Goal: Task Accomplishment & Management: Manage account settings

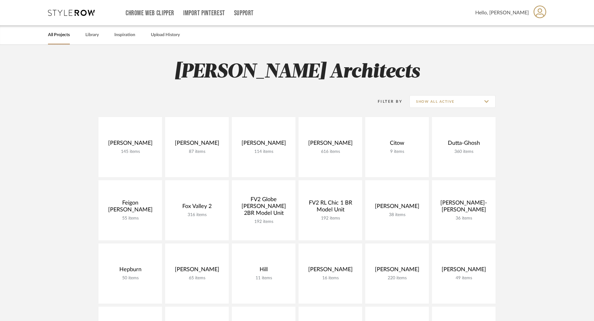
scroll to position [156, 0]
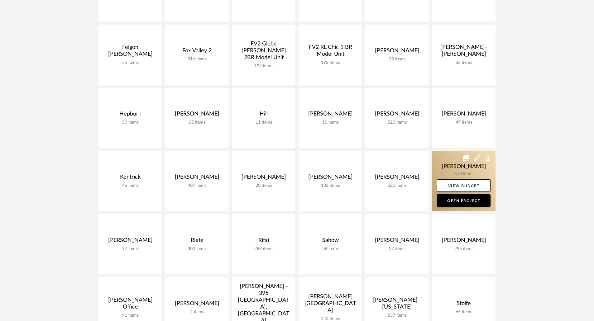
click at [464, 167] on link at bounding box center [464, 181] width 64 height 60
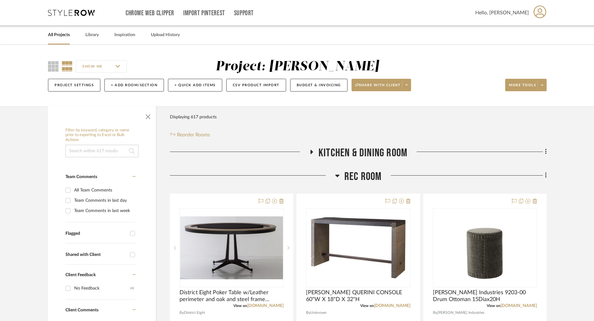
click at [339, 175] on icon at bounding box center [337, 176] width 4 height 2
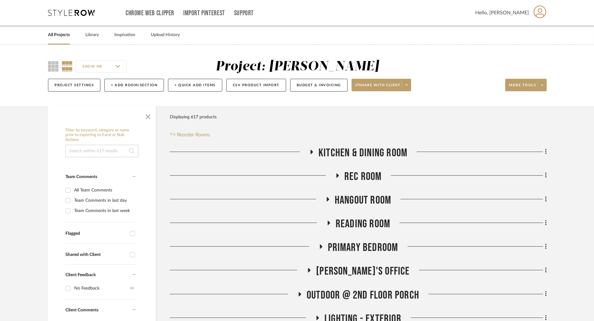
scroll to position [218, 0]
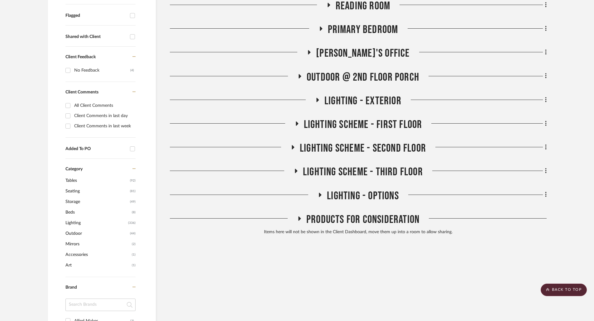
click at [300, 75] on icon at bounding box center [299, 76] width 7 height 5
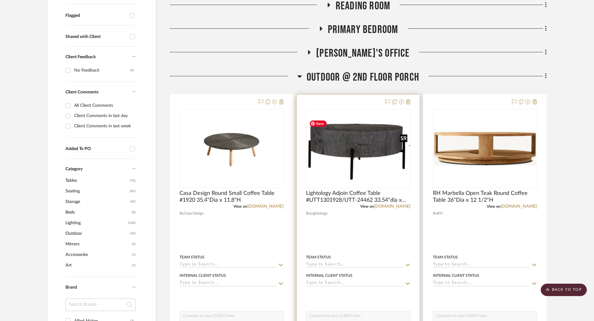
scroll to position [280, 0]
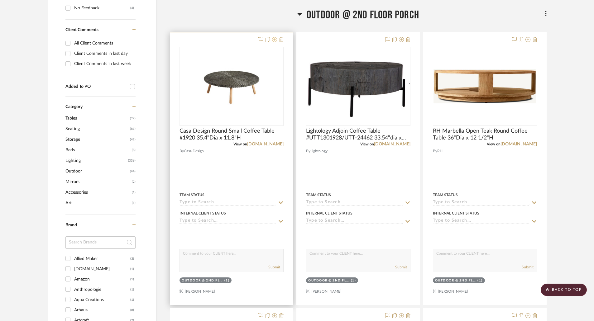
click at [274, 40] on icon at bounding box center [274, 39] width 5 height 5
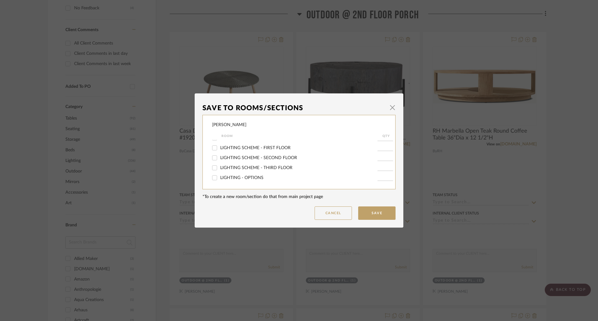
scroll to position [45, 0]
click at [238, 158] on span "OUTDOOR @ 2ND FLOOR PORCH" at bounding box center [254, 159] width 69 height 4
click at [220, 158] on input "OUTDOOR @ 2ND FLOOR PORCH" at bounding box center [215, 159] width 10 height 10
checkbox input "false"
click at [378, 210] on button "Save" at bounding box center [376, 213] width 37 height 13
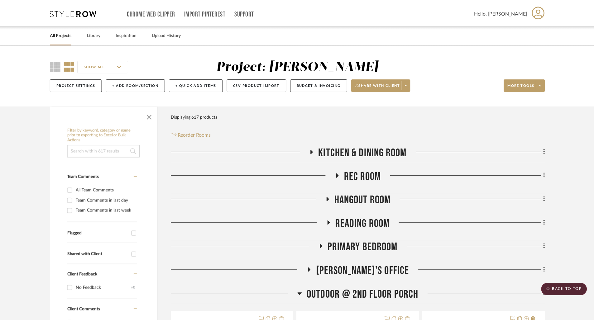
scroll to position [280, 0]
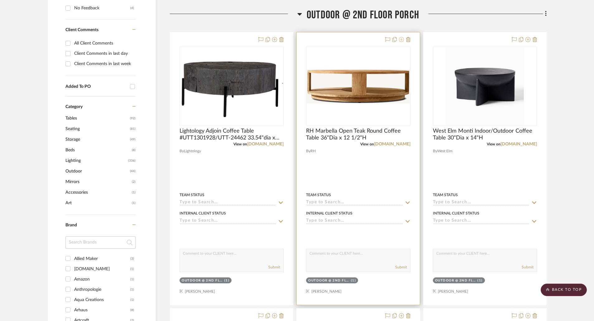
click at [400, 40] on icon at bounding box center [401, 39] width 5 height 5
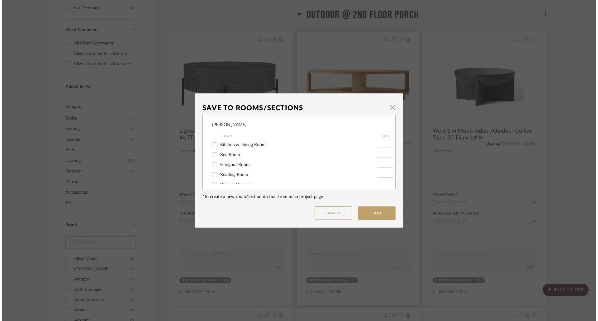
scroll to position [0, 0]
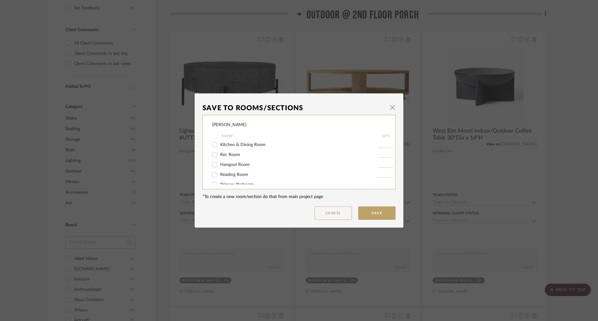
click at [231, 144] on span "Kitchen & Dining Room" at bounding box center [242, 145] width 45 height 4
click at [220, 144] on input "Kitchen & Dining Room" at bounding box center [215, 145] width 10 height 10
checkbox input "true"
type input "1"
click at [233, 144] on span "Kitchen & Dining Room" at bounding box center [242, 145] width 45 height 4
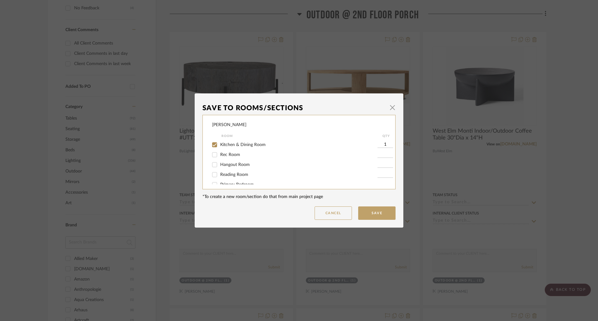
click at [220, 144] on input "Kitchen & Dining Room" at bounding box center [215, 145] width 10 height 10
checkbox input "false"
click at [240, 173] on span "OUTDOOR @ 2ND FLOOR PORCH" at bounding box center [254, 173] width 69 height 4
click at [220, 173] on input "OUTDOOR @ 2ND FLOOR PORCH" at bounding box center [215, 174] width 10 height 10
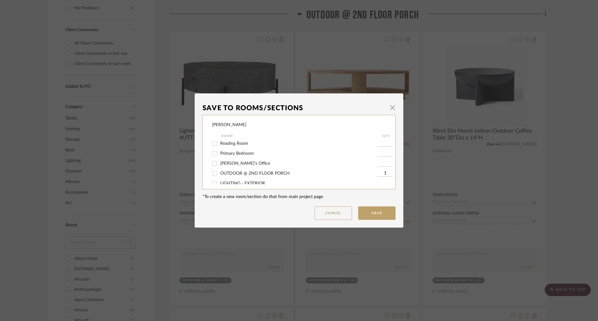
checkbox input "false"
click at [362, 215] on button "Save" at bounding box center [376, 213] width 37 height 13
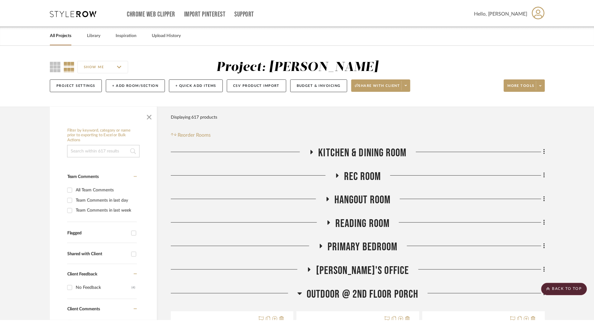
scroll to position [280, 0]
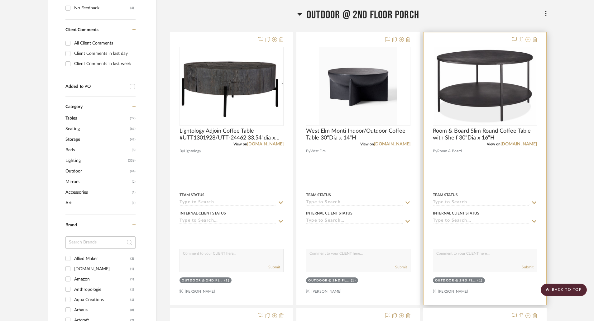
click at [526, 40] on icon at bounding box center [527, 39] width 5 height 5
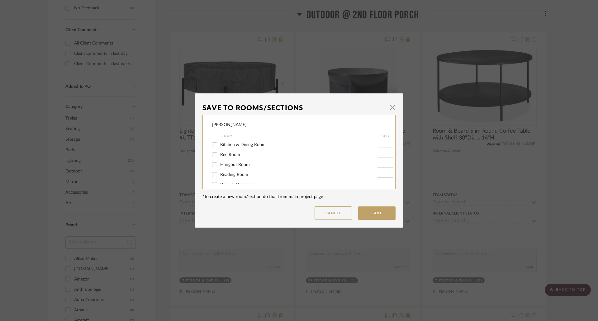
scroll to position [62, 0]
click at [241, 142] on span "OUTDOOR @ 2ND FLOOR PORCH" at bounding box center [254, 142] width 69 height 4
click at [220, 142] on input "OUTDOOR @ 2ND FLOOR PORCH" at bounding box center [215, 142] width 10 height 10
checkbox input "false"
click at [363, 212] on button "Save" at bounding box center [376, 213] width 37 height 13
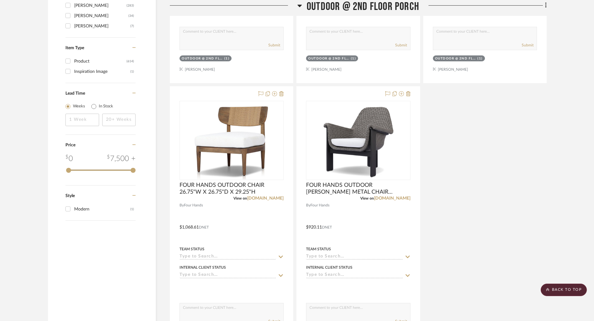
scroll to position [903, 0]
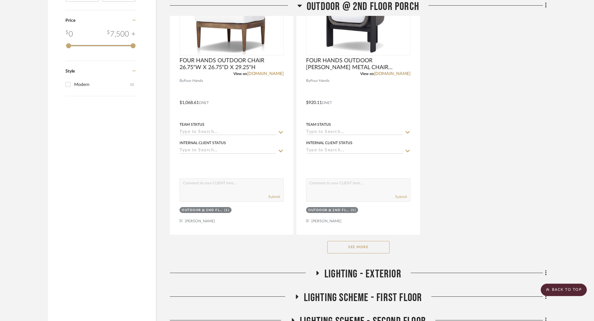
click at [373, 249] on button "See More" at bounding box center [358, 247] width 62 height 12
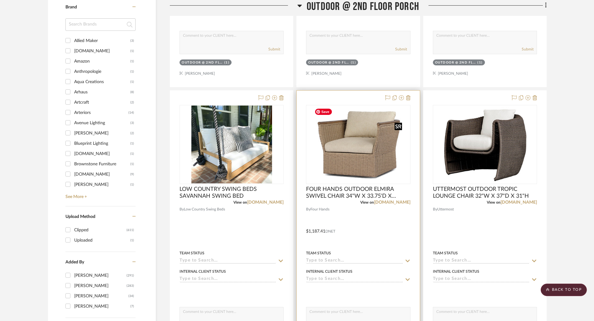
scroll to position [467, 0]
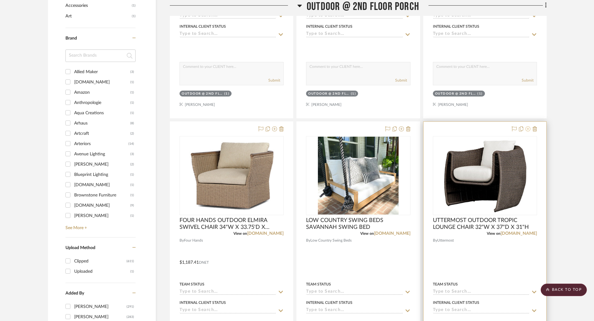
click at [525, 128] on icon at bounding box center [527, 128] width 5 height 5
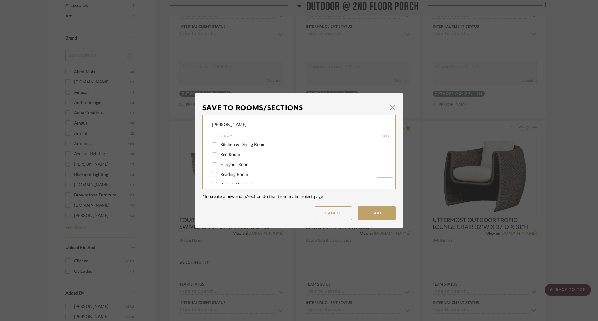
scroll to position [62, 0]
click at [240, 142] on span "OUTDOOR @ 2ND FLOOR PORCH" at bounding box center [254, 142] width 69 height 4
click at [220, 142] on input "OUTDOOR @ 2ND FLOOR PORCH" at bounding box center [215, 142] width 10 height 10
checkbox input "false"
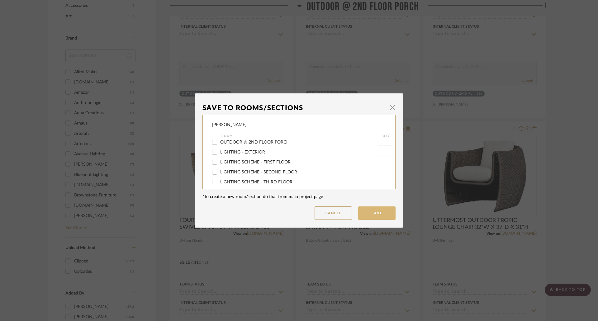
click at [386, 214] on button "Save" at bounding box center [376, 213] width 37 height 13
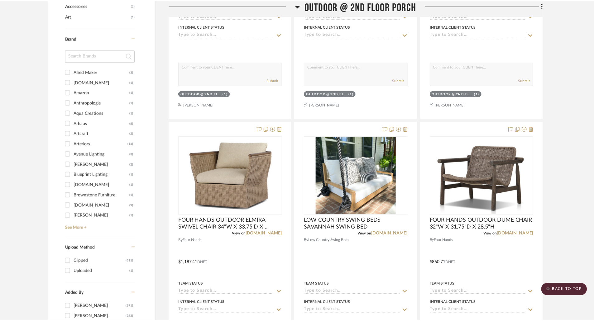
scroll to position [467, 0]
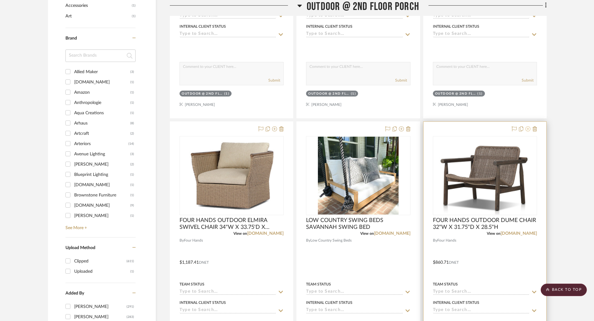
click at [526, 130] on icon at bounding box center [527, 128] width 5 height 5
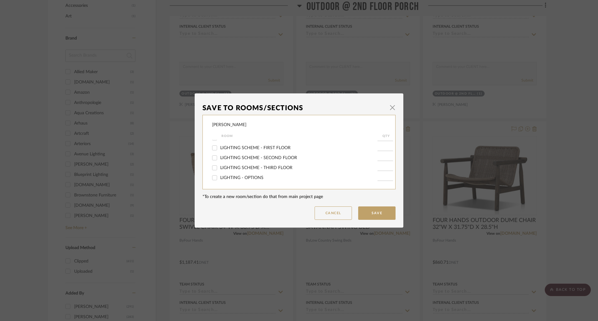
scroll to position [45, 0]
click at [243, 158] on span "OUTDOOR @ 2ND FLOOR PORCH" at bounding box center [254, 159] width 69 height 4
click at [220, 158] on input "OUTDOOR @ 2ND FLOOR PORCH" at bounding box center [215, 159] width 10 height 10
checkbox input "false"
click at [374, 209] on button "Save" at bounding box center [376, 213] width 37 height 13
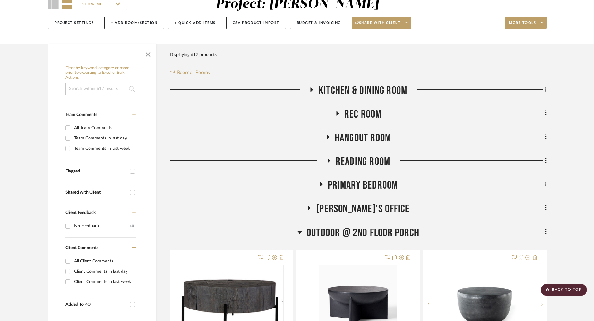
scroll to position [0, 0]
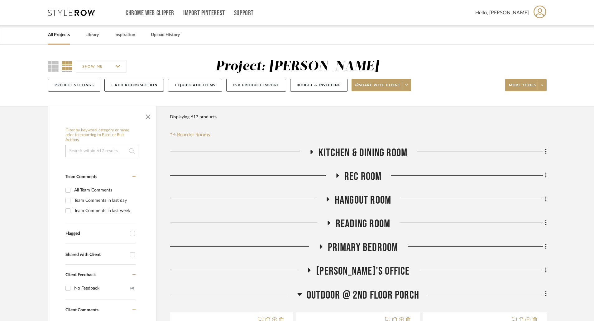
click at [48, 64] on div "SHOW ME Project: Phelps Project Settings + Add Room/Section + Quick Add Items C…" at bounding box center [297, 77] width 516 height 37
click at [53, 67] on icon at bounding box center [53, 66] width 11 height 11
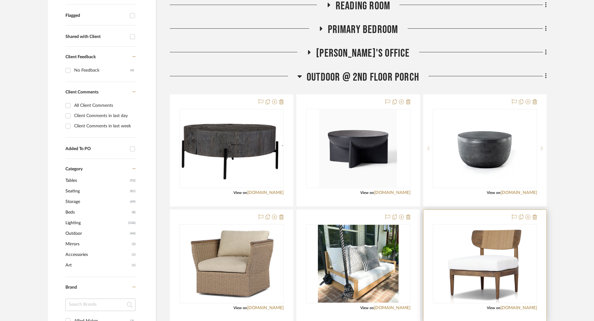
scroll to position [311, 0]
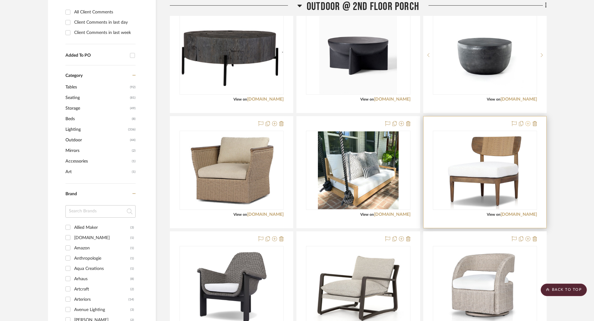
click at [528, 123] on icon at bounding box center [527, 123] width 5 height 5
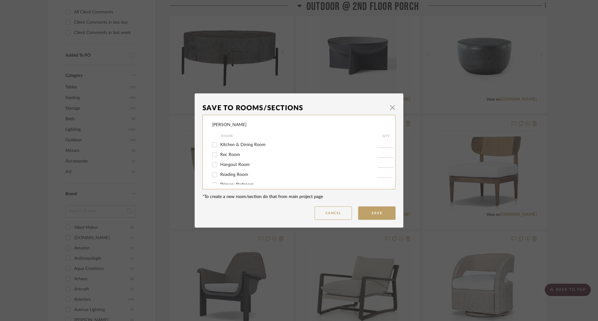
scroll to position [31, 0]
drag, startPoint x: 234, startPoint y: 173, endPoint x: 249, endPoint y: 176, distance: 15.3
click at [234, 173] on span "OUTDOOR @ 2ND FLOOR PORCH" at bounding box center [254, 173] width 69 height 4
click at [220, 173] on input "OUTDOOR @ 2ND FLOOR PORCH" at bounding box center [215, 174] width 10 height 10
checkbox input "false"
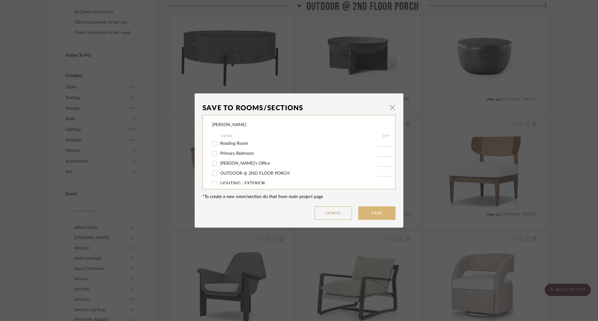
click at [378, 212] on button "Save" at bounding box center [376, 213] width 37 height 13
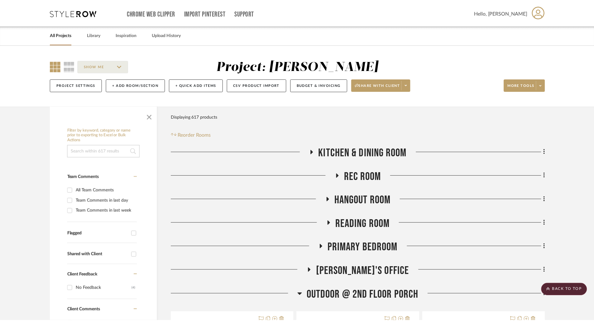
scroll to position [311, 0]
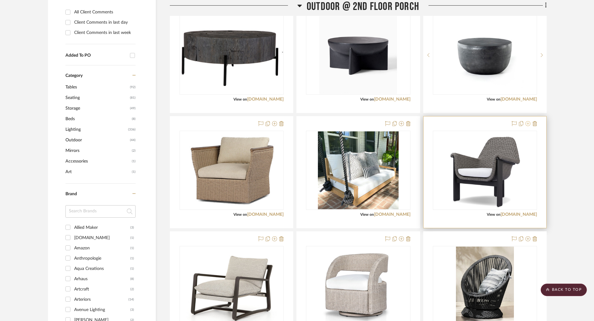
click at [528, 122] on icon at bounding box center [527, 123] width 5 height 5
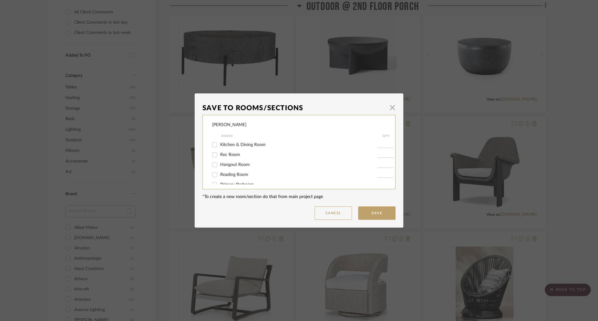
scroll to position [31, 0]
click at [234, 173] on span "OUTDOOR @ 2ND FLOOR PORCH" at bounding box center [254, 173] width 69 height 4
click at [220, 173] on input "OUTDOOR @ 2ND FLOOR PORCH" at bounding box center [215, 174] width 10 height 10
checkbox input "false"
click at [373, 212] on button "Save" at bounding box center [376, 213] width 37 height 13
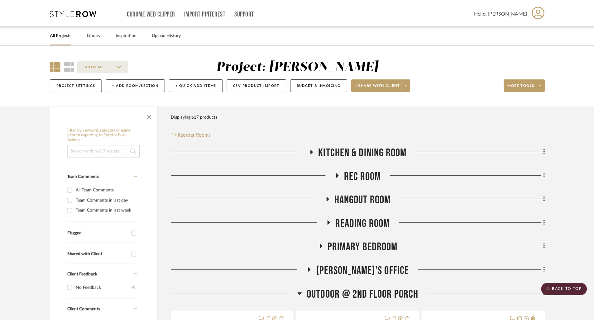
scroll to position [311, 0]
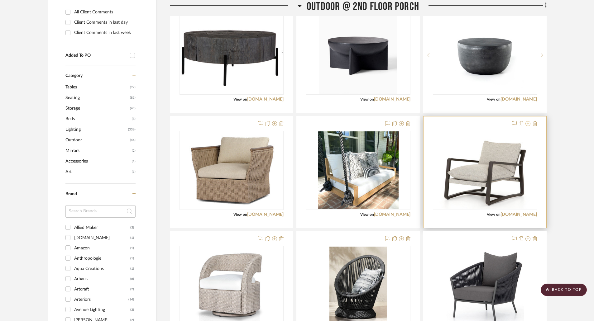
click at [528, 121] on icon at bounding box center [527, 123] width 5 height 5
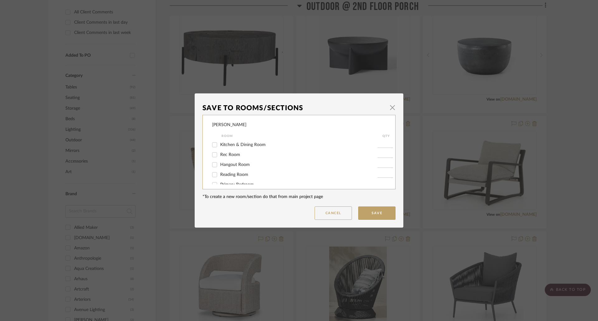
scroll to position [31, 0]
click at [236, 173] on span "OUTDOOR @ 2ND FLOOR PORCH" at bounding box center [254, 173] width 69 height 4
click at [220, 173] on input "OUTDOOR @ 2ND FLOOR PORCH" at bounding box center [215, 174] width 10 height 10
checkbox input "false"
click at [370, 209] on button "Save" at bounding box center [376, 213] width 37 height 13
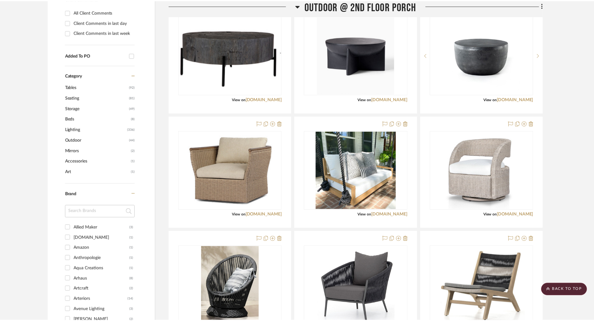
scroll to position [311, 0]
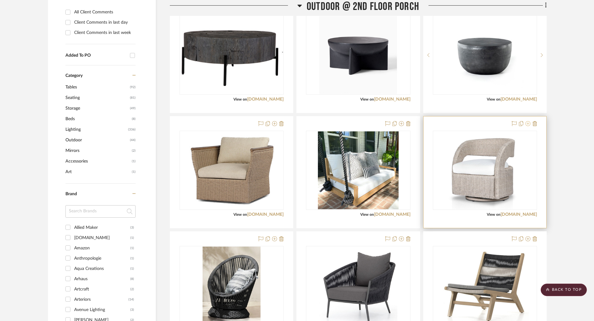
click at [529, 123] on icon at bounding box center [527, 123] width 5 height 5
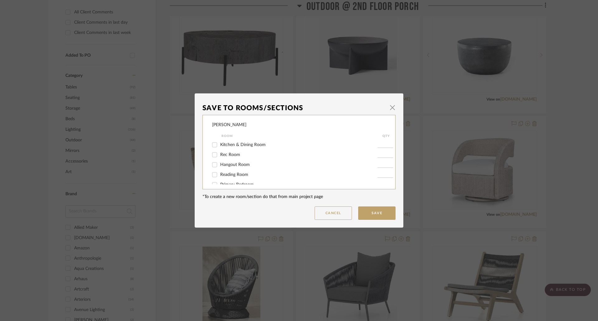
scroll to position [31, 0]
drag, startPoint x: 254, startPoint y: 172, endPoint x: 354, endPoint y: 192, distance: 101.5
click at [255, 172] on span "OUTDOOR @ 2ND FLOOR PORCH" at bounding box center [254, 173] width 69 height 4
click at [220, 172] on input "OUTDOOR @ 2ND FLOOR PORCH" at bounding box center [215, 174] width 10 height 10
checkbox input "false"
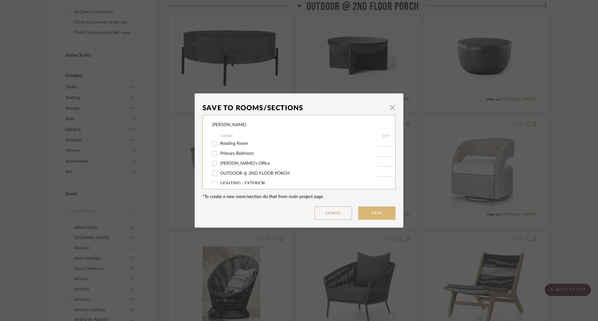
click at [381, 210] on button "Save" at bounding box center [376, 213] width 37 height 13
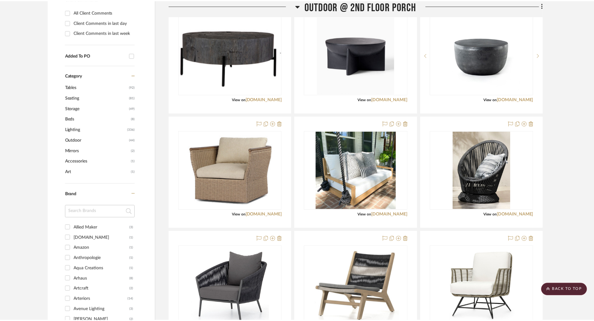
scroll to position [311, 0]
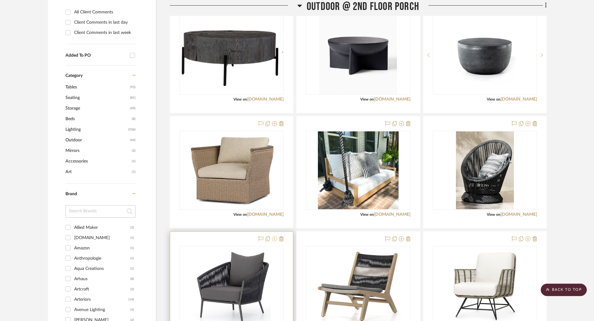
click at [274, 239] on icon at bounding box center [274, 238] width 5 height 5
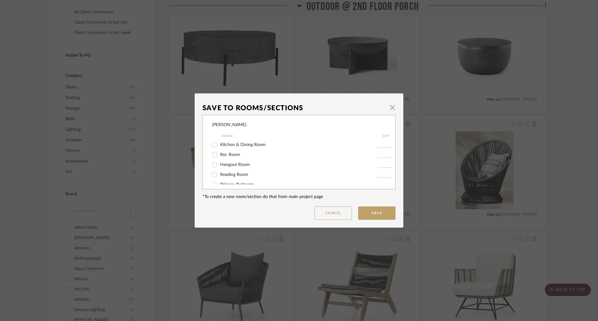
scroll to position [31, 0]
click at [239, 170] on div "OUTDOOR @ 2ND FLOOR PORCH" at bounding box center [294, 174] width 165 height 10
click at [253, 175] on span "OUTDOOR @ 2ND FLOOR PORCH" at bounding box center [254, 173] width 69 height 4
click at [220, 175] on input "OUTDOOR @ 2ND FLOOR PORCH" at bounding box center [215, 174] width 10 height 10
checkbox input "false"
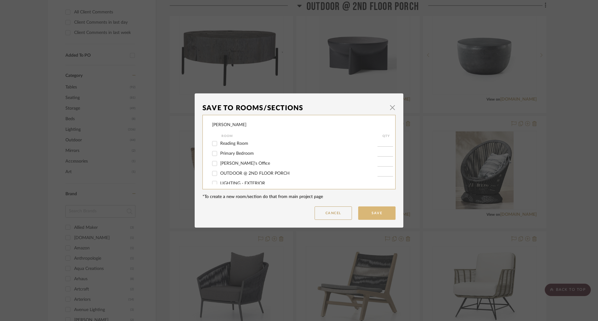
click at [373, 210] on button "Save" at bounding box center [376, 213] width 37 height 13
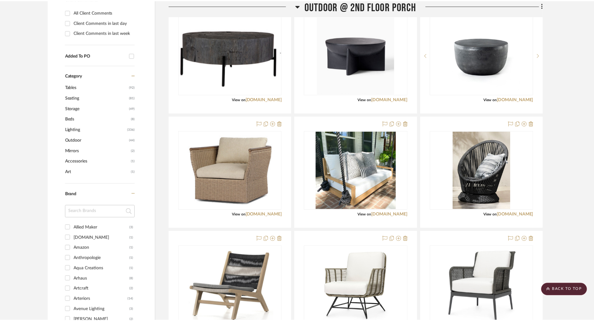
scroll to position [311, 0]
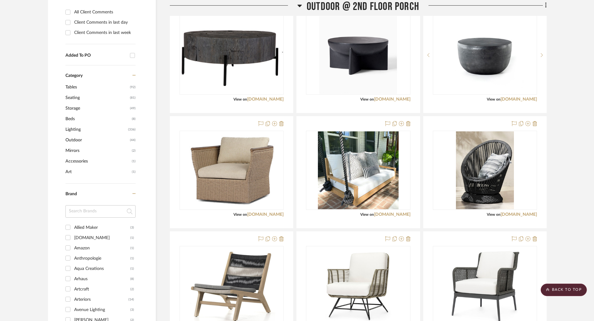
click at [401, 239] on icon at bounding box center [401, 238] width 5 height 5
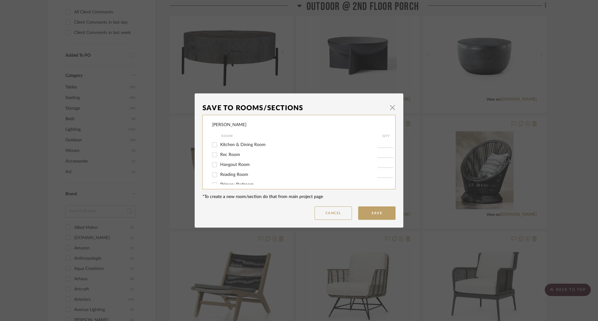
scroll to position [31, 0]
click at [233, 170] on div "OUTDOOR @ 2ND FLOOR PORCH" at bounding box center [294, 174] width 165 height 10
click at [267, 175] on span "OUTDOOR @ 2ND FLOOR PORCH" at bounding box center [254, 173] width 69 height 4
click at [220, 175] on input "OUTDOOR @ 2ND FLOOR PORCH" at bounding box center [215, 174] width 10 height 10
checkbox input "false"
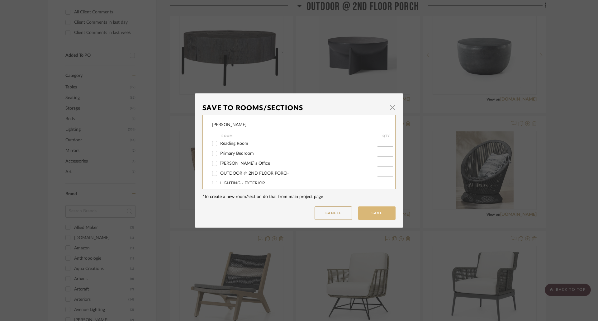
click at [364, 211] on button "Save" at bounding box center [376, 213] width 37 height 13
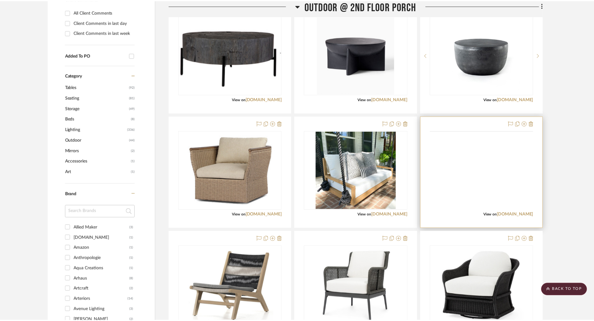
scroll to position [311, 0]
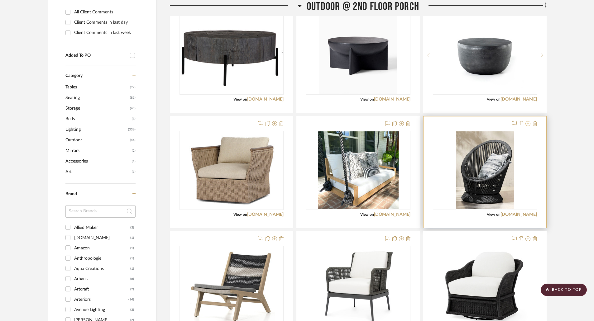
click at [527, 124] on icon at bounding box center [527, 123] width 5 height 5
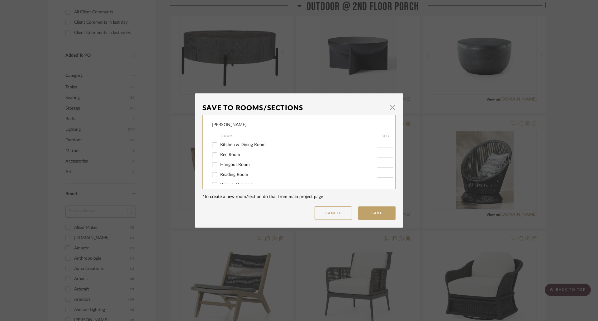
scroll to position [31, 0]
click at [245, 172] on span "OUTDOOR @ 2ND FLOOR PORCH" at bounding box center [254, 173] width 69 height 4
click at [220, 172] on input "OUTDOOR @ 2ND FLOOR PORCH" at bounding box center [215, 174] width 10 height 10
checkbox input "false"
click at [361, 211] on button "Save" at bounding box center [376, 213] width 37 height 13
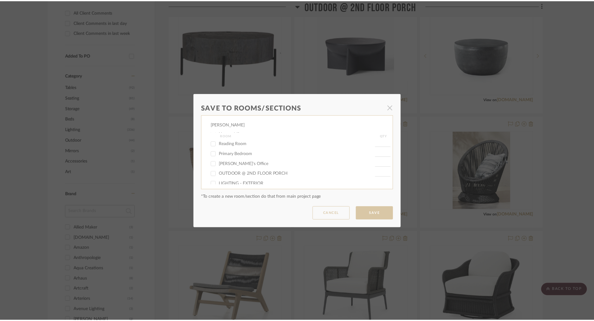
scroll to position [311, 0]
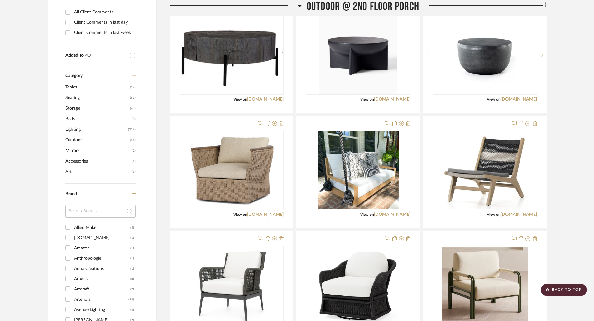
click at [528, 239] on icon at bounding box center [527, 238] width 5 height 5
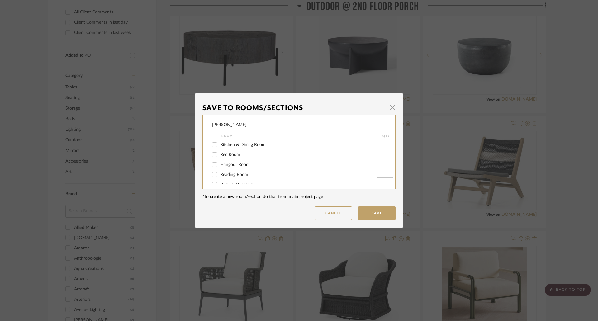
scroll to position [31, 0]
click at [254, 170] on div "OUTDOOR @ 2ND FLOOR PORCH" at bounding box center [294, 174] width 165 height 10
click at [278, 178] on div "OUTDOOR @ 2ND FLOOR PORCH" at bounding box center [294, 174] width 165 height 10
click at [275, 174] on span "OUTDOOR @ 2ND FLOOR PORCH" at bounding box center [254, 173] width 69 height 4
click at [220, 174] on input "OUTDOOR @ 2ND FLOOR PORCH" at bounding box center [215, 174] width 10 height 10
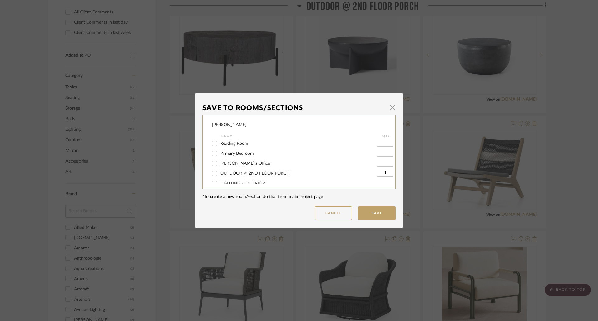
checkbox input "false"
click at [373, 215] on button "Save" at bounding box center [376, 213] width 37 height 13
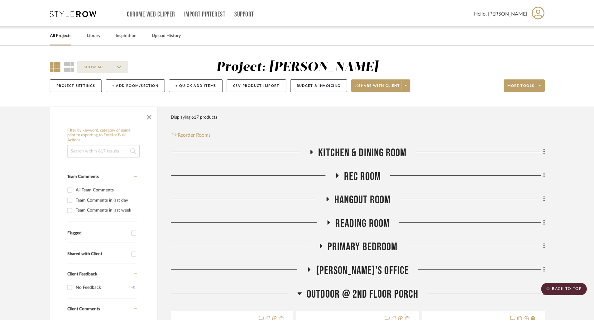
scroll to position [311, 0]
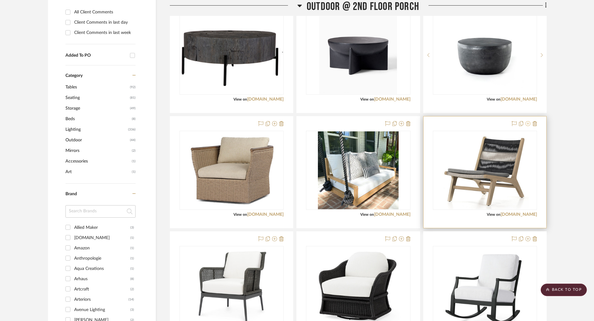
click at [529, 124] on icon at bounding box center [527, 123] width 5 height 5
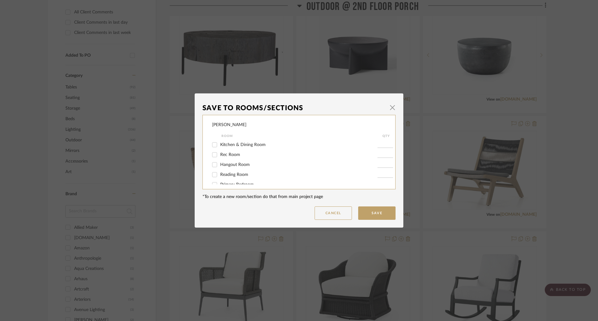
scroll to position [31, 0]
click at [260, 172] on span "OUTDOOR @ 2ND FLOOR PORCH" at bounding box center [254, 173] width 69 height 4
click at [220, 172] on input "OUTDOOR @ 2ND FLOOR PORCH" at bounding box center [215, 174] width 10 height 10
checkbox input "false"
click at [369, 212] on button "Save" at bounding box center [376, 213] width 37 height 13
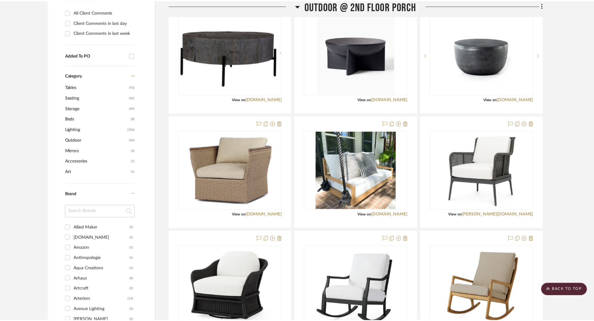
scroll to position [311, 0]
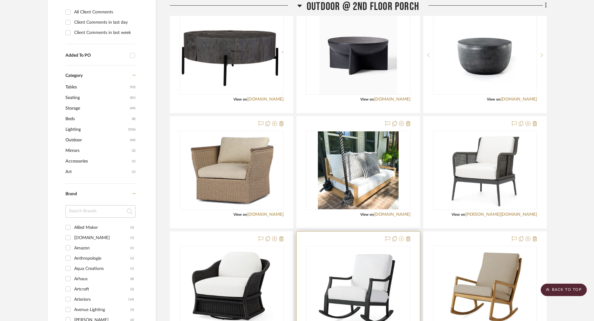
click at [401, 237] on icon at bounding box center [401, 238] width 5 height 5
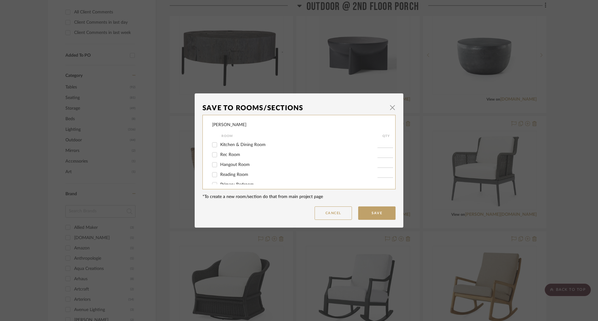
scroll to position [31, 0]
click at [250, 172] on span "OUTDOOR @ 2ND FLOOR PORCH" at bounding box center [254, 173] width 69 height 4
click at [220, 172] on input "OUTDOOR @ 2ND FLOOR PORCH" at bounding box center [215, 174] width 10 height 10
checkbox input "false"
click at [373, 210] on button "Save" at bounding box center [376, 213] width 37 height 13
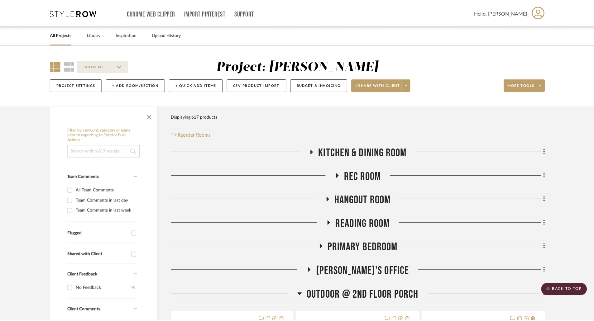
scroll to position [311, 0]
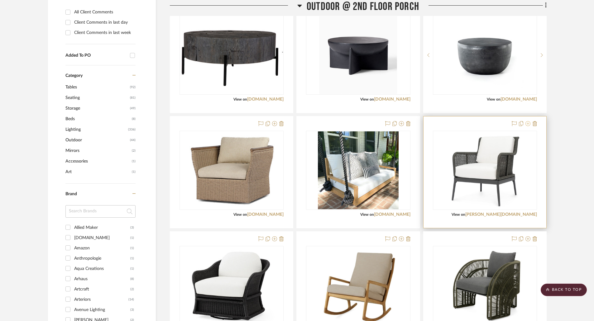
click at [529, 123] on icon at bounding box center [527, 123] width 5 height 5
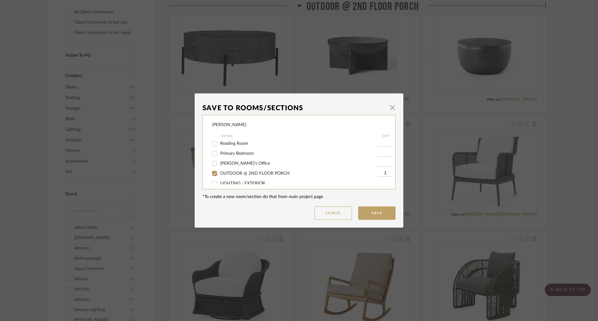
click at [278, 171] on span "OUTDOOR @ 2ND FLOOR PORCH" at bounding box center [254, 173] width 69 height 4
click at [220, 171] on input "OUTDOOR @ 2ND FLOOR PORCH" at bounding box center [215, 174] width 10 height 10
checkbox input "false"
click at [372, 210] on button "Save" at bounding box center [376, 213] width 37 height 13
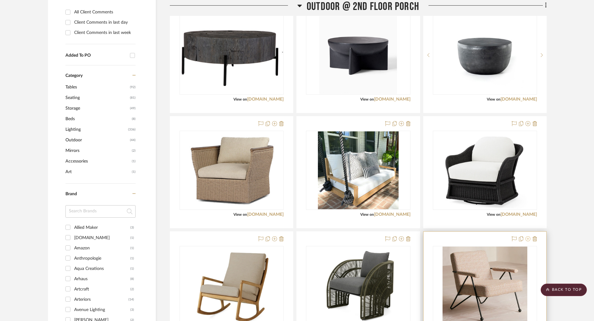
click at [527, 238] on icon at bounding box center [527, 238] width 5 height 5
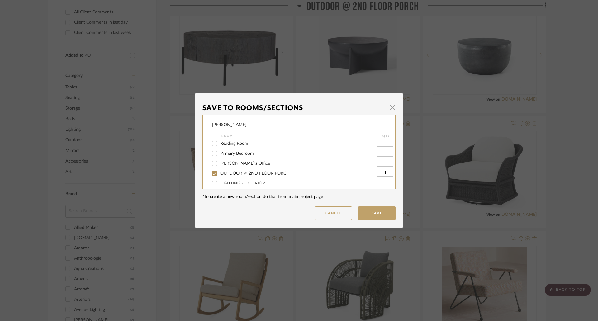
click at [259, 174] on span "OUTDOOR @ 2ND FLOOR PORCH" at bounding box center [254, 173] width 69 height 4
click at [220, 174] on input "OUTDOOR @ 2ND FLOOR PORCH" at bounding box center [215, 174] width 10 height 10
checkbox input "false"
click at [368, 210] on button "Save" at bounding box center [376, 213] width 37 height 13
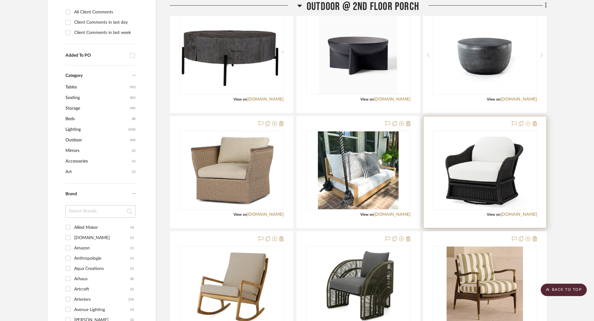
click at [528, 124] on icon at bounding box center [527, 123] width 5 height 5
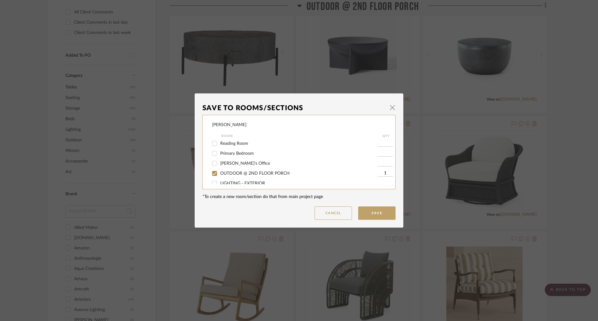
click at [246, 171] on span "OUTDOOR @ 2ND FLOOR PORCH" at bounding box center [254, 173] width 69 height 4
click at [220, 171] on input "OUTDOOR @ 2ND FLOOR PORCH" at bounding box center [215, 174] width 10 height 10
checkbox input "false"
click at [379, 212] on button "Save" at bounding box center [376, 213] width 37 height 13
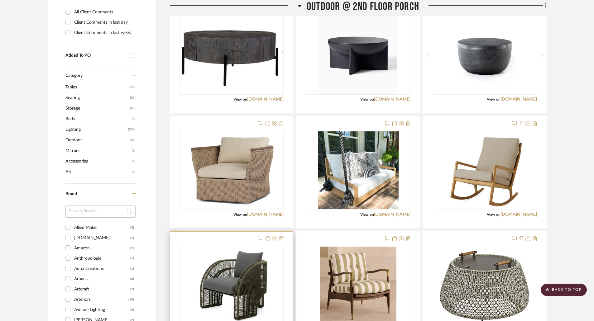
click at [273, 240] on icon at bounding box center [274, 238] width 5 height 5
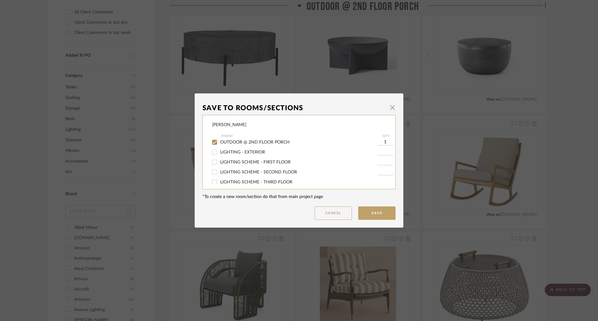
click at [243, 142] on span "OUTDOOR @ 2ND FLOOR PORCH" at bounding box center [254, 142] width 69 height 4
click at [220, 142] on input "OUTDOOR @ 2ND FLOOR PORCH" at bounding box center [215, 142] width 10 height 10
checkbox input "false"
drag, startPoint x: 376, startPoint y: 211, endPoint x: 429, endPoint y: 211, distance: 53.0
click at [376, 211] on button "Save" at bounding box center [376, 213] width 37 height 13
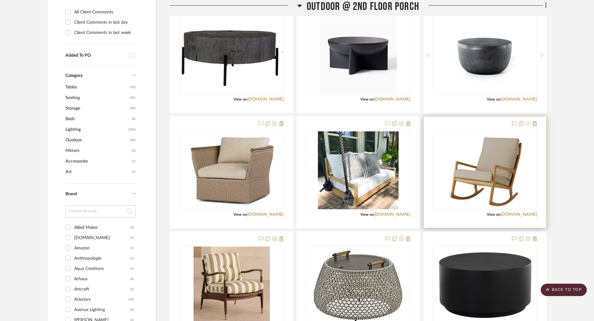
click at [527, 125] on icon at bounding box center [527, 123] width 5 height 5
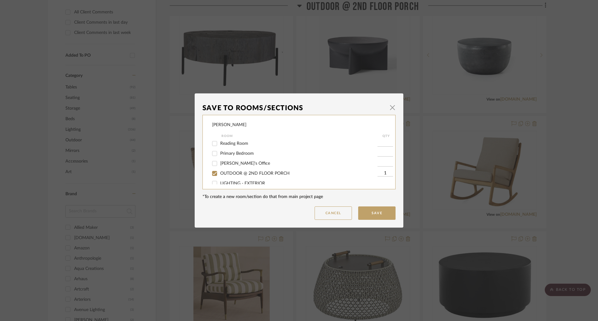
click at [245, 171] on span "OUTDOOR @ 2ND FLOOR PORCH" at bounding box center [254, 173] width 69 height 4
click at [220, 171] on input "OUTDOOR @ 2ND FLOOR PORCH" at bounding box center [215, 174] width 10 height 10
checkbox input "false"
click at [379, 209] on button "Save" at bounding box center [376, 213] width 37 height 13
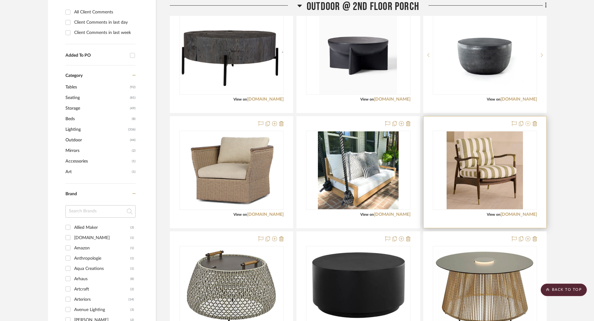
click at [527, 124] on icon at bounding box center [527, 123] width 5 height 5
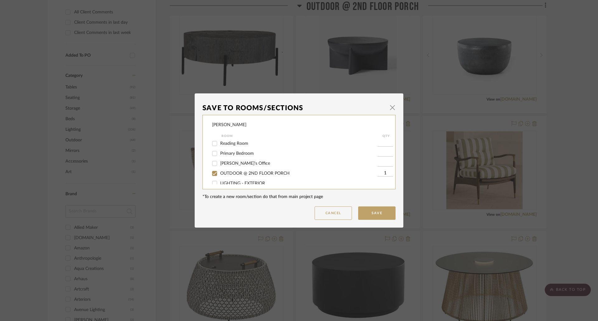
click at [244, 174] on span "OUTDOOR @ 2ND FLOOR PORCH" at bounding box center [254, 173] width 69 height 4
click at [220, 174] on input "OUTDOOR @ 2ND FLOOR PORCH" at bounding box center [215, 174] width 10 height 10
checkbox input "false"
click at [367, 207] on button "Save" at bounding box center [376, 213] width 37 height 13
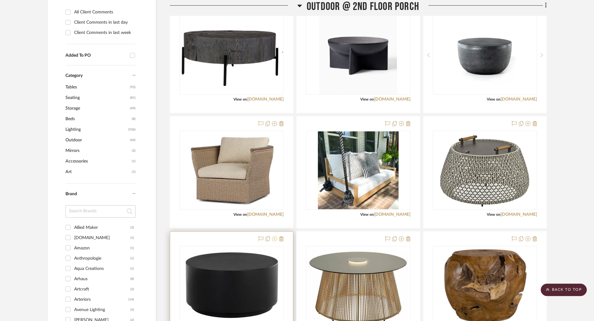
click at [275, 238] on icon at bounding box center [274, 238] width 5 height 5
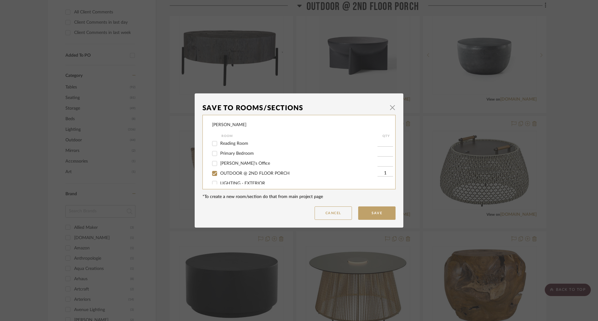
click at [240, 175] on span "OUTDOOR @ 2ND FLOOR PORCH" at bounding box center [254, 173] width 69 height 4
click at [220, 175] on input "OUTDOOR @ 2ND FLOOR PORCH" at bounding box center [215, 174] width 10 height 10
checkbox input "false"
click at [374, 212] on button "Save" at bounding box center [376, 213] width 37 height 13
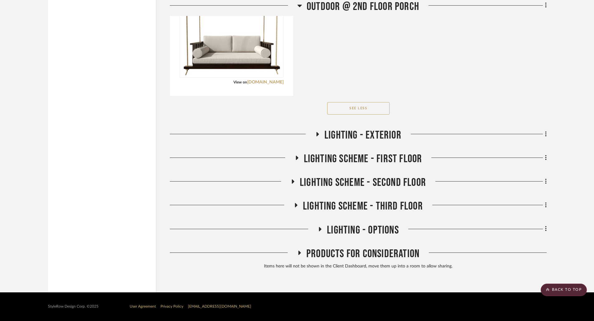
click at [300, 254] on icon at bounding box center [298, 252] width 7 height 5
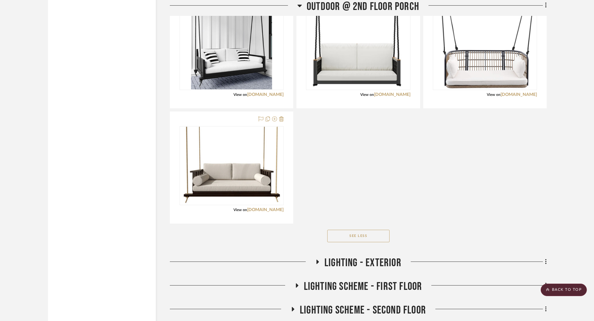
scroll to position [914, 0]
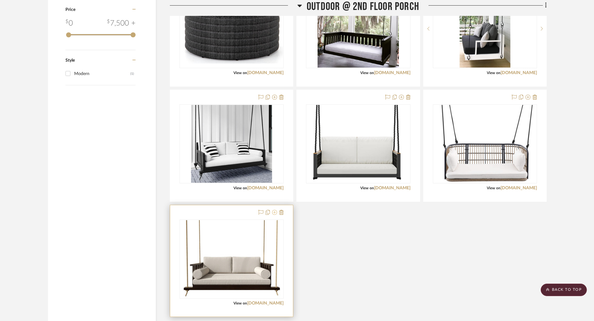
click at [272, 213] on icon at bounding box center [274, 212] width 5 height 5
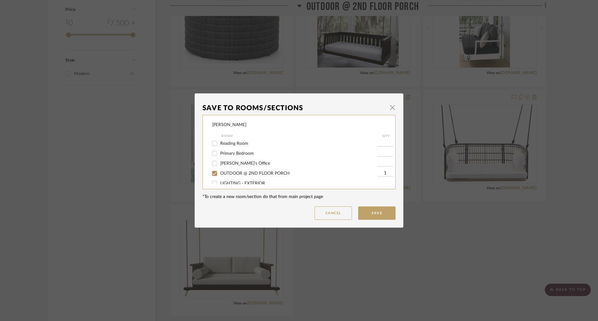
click at [232, 172] on span "OUTDOOR @ 2ND FLOOR PORCH" at bounding box center [254, 173] width 69 height 4
click at [220, 172] on input "OUTDOOR @ 2ND FLOOR PORCH" at bounding box center [215, 174] width 10 height 10
checkbox input "false"
click at [371, 220] on dialog-content "Save To Rooms/Sections × Phelps Room QTY Kitchen & Dining Room Rec Room Hangout…" at bounding box center [299, 160] width 209 height 134
click at [376, 212] on button "Save" at bounding box center [376, 213] width 37 height 13
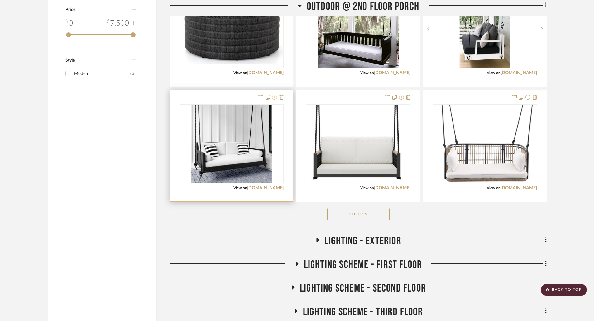
click at [274, 97] on icon at bounding box center [274, 97] width 5 height 5
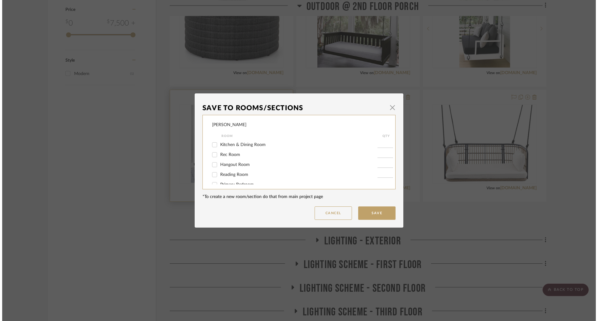
scroll to position [0, 0]
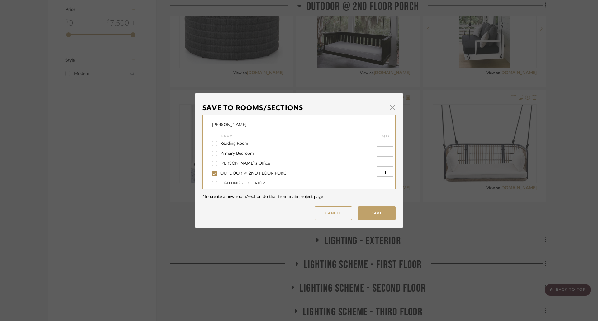
click at [243, 171] on span "OUTDOOR @ 2ND FLOOR PORCH" at bounding box center [254, 173] width 69 height 4
click at [220, 171] on input "OUTDOOR @ 2ND FLOOR PORCH" at bounding box center [215, 174] width 10 height 10
checkbox input "false"
click at [367, 211] on button "Save" at bounding box center [376, 213] width 37 height 13
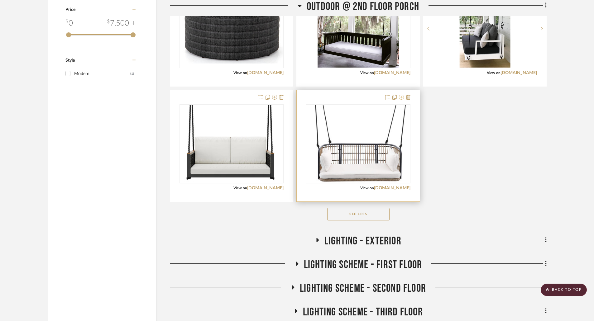
click at [401, 96] on icon at bounding box center [401, 97] width 5 height 5
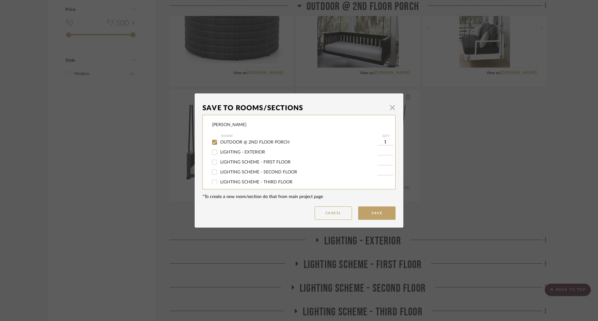
click at [249, 141] on span "OUTDOOR @ 2ND FLOOR PORCH" at bounding box center [254, 142] width 69 height 4
click at [220, 141] on input "OUTDOOR @ 2ND FLOOR PORCH" at bounding box center [215, 142] width 10 height 10
checkbox input "false"
click at [378, 211] on button "Save" at bounding box center [376, 213] width 37 height 13
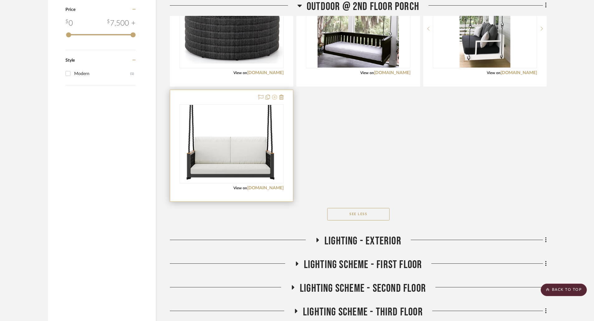
click at [274, 97] on icon at bounding box center [274, 97] width 5 height 5
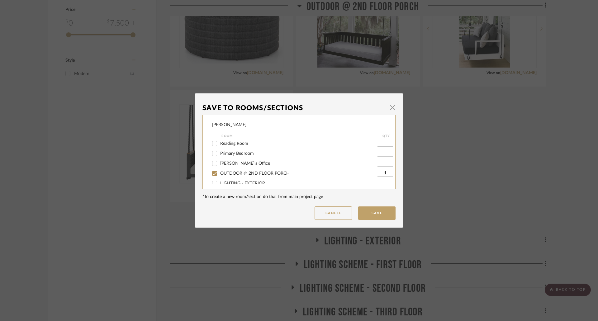
click at [254, 174] on span "OUTDOOR @ 2ND FLOOR PORCH" at bounding box center [254, 173] width 69 height 4
click at [220, 174] on input "OUTDOOR @ 2ND FLOOR PORCH" at bounding box center [215, 174] width 10 height 10
checkbox input "false"
click at [382, 213] on button "Save" at bounding box center [376, 213] width 37 height 13
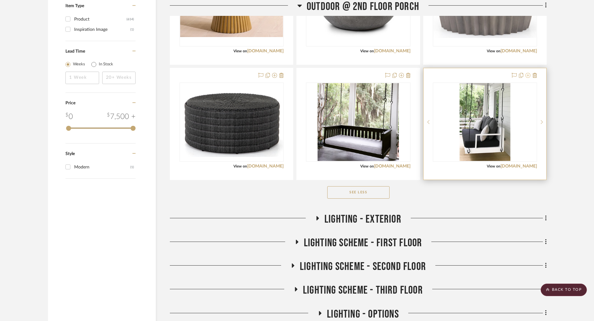
click at [526, 75] on icon at bounding box center [527, 75] width 5 height 5
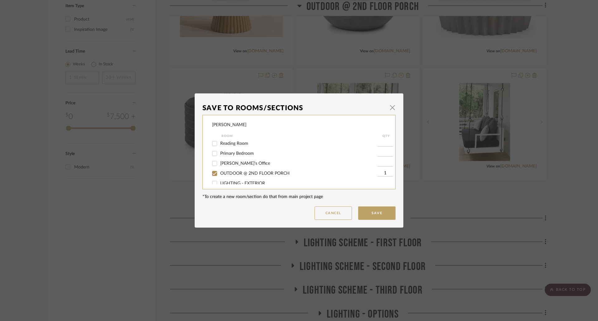
click at [257, 170] on div "OUTDOOR @ 2ND FLOOR PORCH" at bounding box center [294, 174] width 165 height 10
click at [279, 173] on span "OUTDOOR @ 2ND FLOOR PORCH" at bounding box center [254, 173] width 69 height 4
click at [220, 173] on input "OUTDOOR @ 2ND FLOOR PORCH" at bounding box center [215, 174] width 10 height 10
checkbox input "false"
click at [367, 207] on button "Save" at bounding box center [376, 213] width 37 height 13
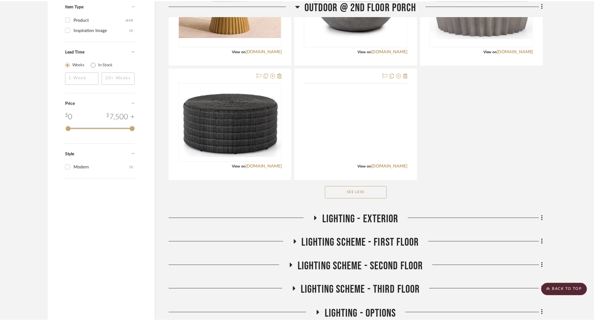
scroll to position [821, 0]
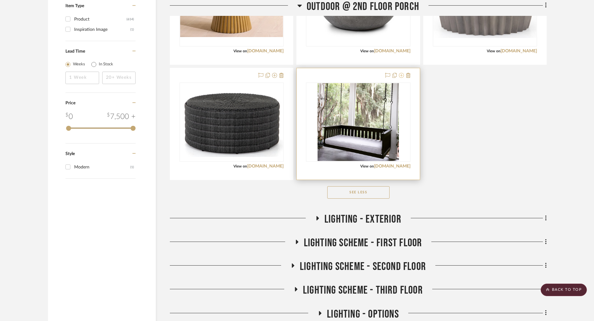
click at [400, 77] on icon at bounding box center [401, 75] width 5 height 5
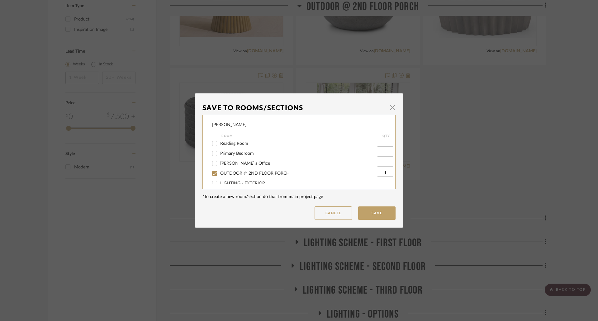
click at [246, 171] on span "OUTDOOR @ 2ND FLOOR PORCH" at bounding box center [254, 173] width 69 height 4
click at [220, 171] on input "OUTDOOR @ 2ND FLOOR PORCH" at bounding box center [215, 174] width 10 height 10
checkbox input "false"
click at [379, 214] on button "Save" at bounding box center [376, 213] width 37 height 13
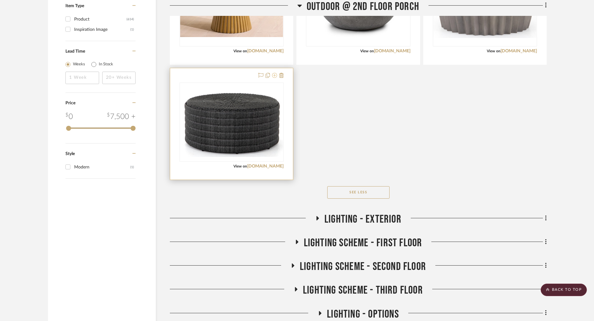
click at [276, 76] on icon at bounding box center [274, 75] width 5 height 5
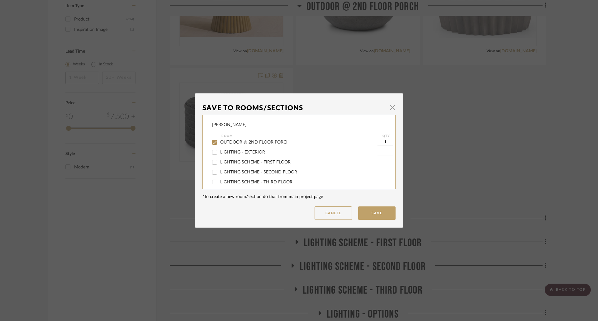
click at [247, 140] on span "OUTDOOR @ 2ND FLOOR PORCH" at bounding box center [254, 142] width 69 height 4
click at [220, 140] on input "OUTDOOR @ 2ND FLOOR PORCH" at bounding box center [215, 142] width 10 height 10
checkbox input "false"
click at [387, 207] on button "Save" at bounding box center [376, 213] width 37 height 13
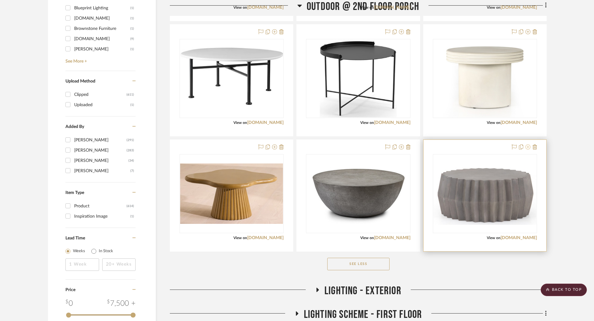
click at [528, 146] on icon at bounding box center [527, 147] width 5 height 5
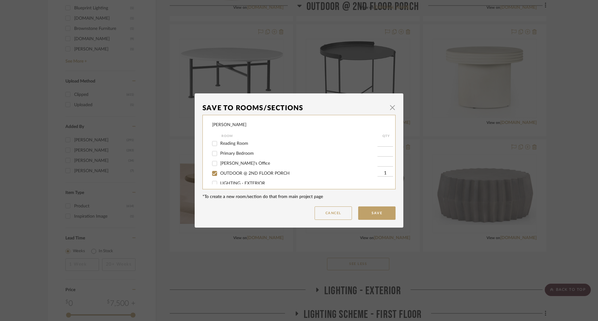
click at [240, 174] on span "OUTDOOR @ 2ND FLOOR PORCH" at bounding box center [254, 173] width 69 height 4
click at [220, 174] on input "OUTDOOR @ 2ND FLOOR PORCH" at bounding box center [215, 174] width 10 height 10
checkbox input "false"
click at [365, 216] on button "Save" at bounding box center [376, 213] width 37 height 13
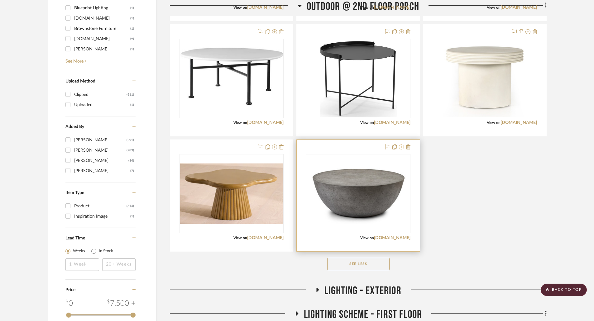
click at [402, 147] on icon at bounding box center [401, 147] width 5 height 5
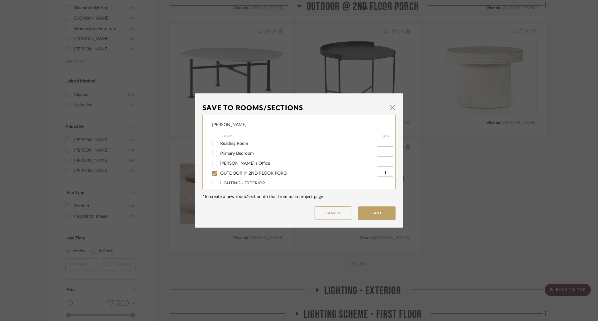
drag, startPoint x: 233, startPoint y: 173, endPoint x: 324, endPoint y: 187, distance: 92.3
click at [234, 174] on span "OUTDOOR @ 2ND FLOOR PORCH" at bounding box center [254, 173] width 69 height 4
click at [220, 174] on input "OUTDOOR @ 2ND FLOOR PORCH" at bounding box center [215, 174] width 10 height 10
checkbox input "false"
click at [365, 206] on mat-dialog-content "Save To Rooms/Sections × Phelps Room QTY Kitchen & Dining Room Rec Room Hangout…" at bounding box center [298, 160] width 193 height 119
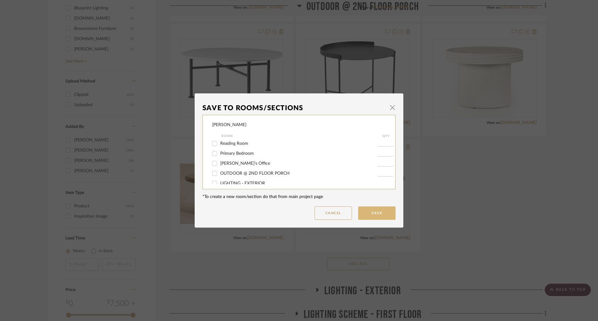
click at [374, 213] on button "Save" at bounding box center [376, 213] width 37 height 13
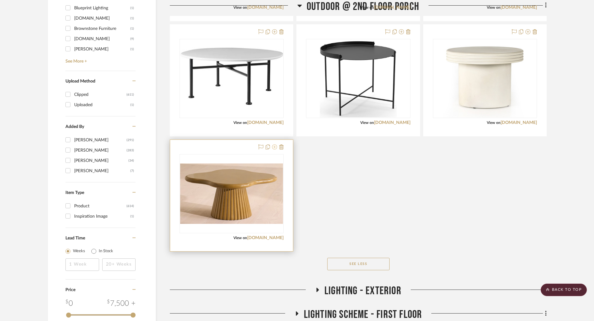
click at [273, 147] on icon at bounding box center [274, 147] width 5 height 5
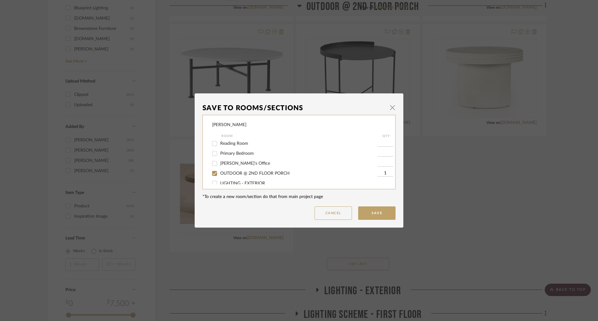
click at [237, 172] on span "OUTDOOR @ 2ND FLOOR PORCH" at bounding box center [254, 173] width 69 height 4
click at [220, 172] on input "OUTDOOR @ 2ND FLOOR PORCH" at bounding box center [215, 174] width 10 height 10
checkbox input "false"
click at [376, 211] on button "Save" at bounding box center [376, 213] width 37 height 13
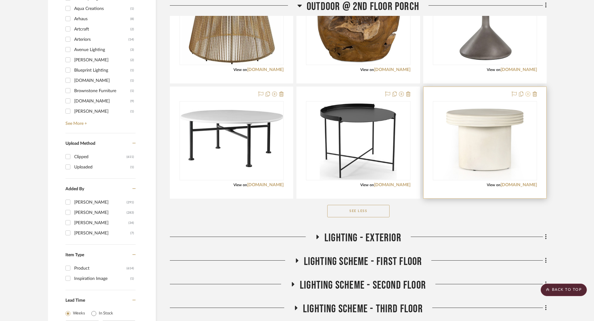
click at [527, 94] on icon at bounding box center [527, 94] width 5 height 5
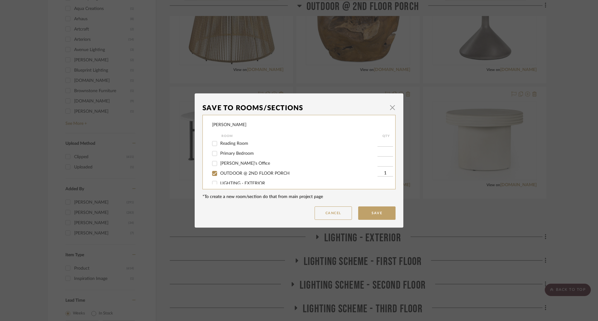
click at [249, 172] on span "OUTDOOR @ 2ND FLOOR PORCH" at bounding box center [254, 173] width 69 height 4
click at [220, 172] on input "OUTDOOR @ 2ND FLOOR PORCH" at bounding box center [215, 174] width 10 height 10
checkbox input "false"
click at [369, 212] on button "Save" at bounding box center [376, 213] width 37 height 13
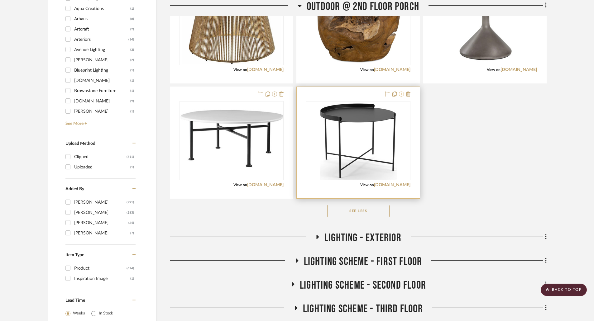
click at [402, 95] on icon at bounding box center [401, 94] width 5 height 5
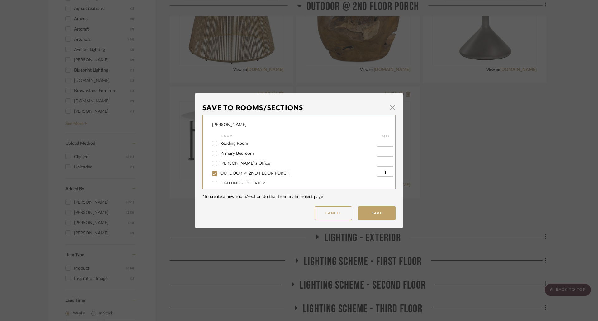
click at [255, 172] on span "OUTDOOR @ 2ND FLOOR PORCH" at bounding box center [254, 173] width 69 height 4
click at [220, 172] on input "OUTDOOR @ 2ND FLOOR PORCH" at bounding box center [215, 174] width 10 height 10
checkbox input "false"
click at [364, 215] on button "Save" at bounding box center [376, 213] width 37 height 13
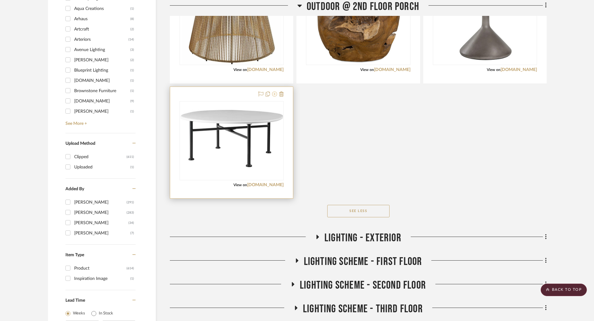
click at [274, 93] on icon at bounding box center [274, 94] width 5 height 5
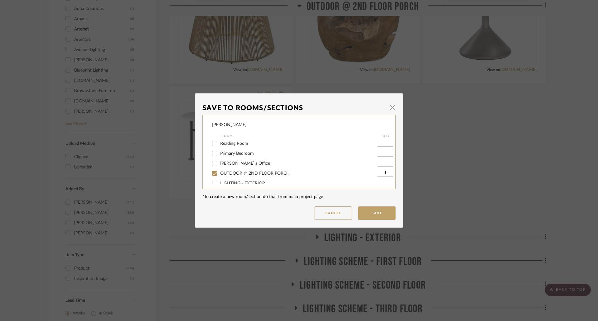
click at [242, 172] on span "OUTDOOR @ 2ND FLOOR PORCH" at bounding box center [254, 173] width 69 height 4
click at [220, 172] on input "OUTDOOR @ 2ND FLOOR PORCH" at bounding box center [215, 174] width 10 height 10
checkbox input "false"
click at [372, 211] on button "Save" at bounding box center [376, 213] width 37 height 13
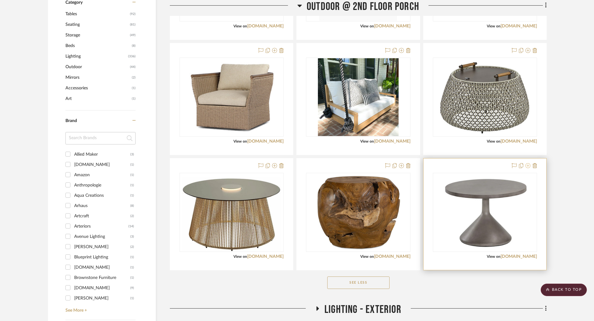
click at [527, 164] on icon at bounding box center [527, 165] width 5 height 5
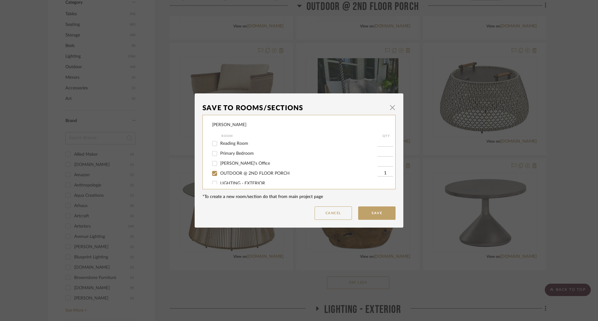
click at [247, 171] on span "OUTDOOR @ 2ND FLOOR PORCH" at bounding box center [254, 173] width 69 height 4
click at [220, 171] on input "OUTDOOR @ 2ND FLOOR PORCH" at bounding box center [215, 174] width 10 height 10
checkbox input "false"
click at [367, 211] on button "Save" at bounding box center [376, 213] width 37 height 13
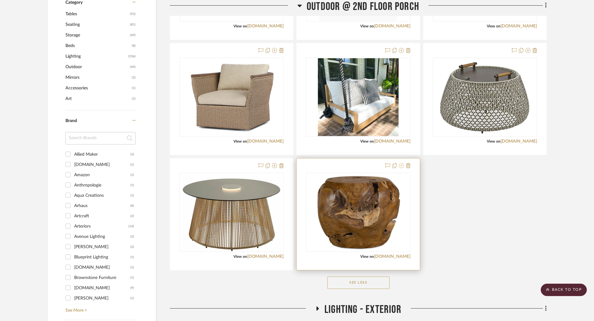
click at [401, 165] on icon at bounding box center [401, 165] width 5 height 5
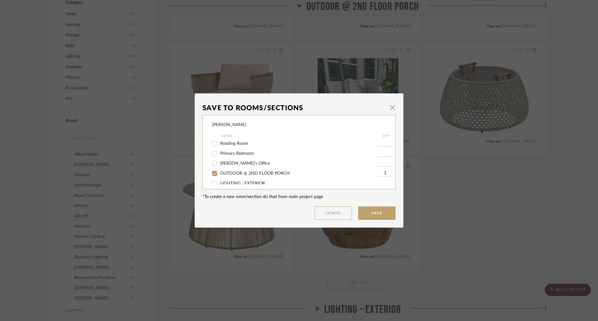
click at [272, 173] on span "OUTDOOR @ 2ND FLOOR PORCH" at bounding box center [254, 173] width 69 height 4
click at [220, 173] on input "OUTDOOR @ 2ND FLOOR PORCH" at bounding box center [215, 174] width 10 height 10
checkbox input "false"
click at [367, 209] on button "Save" at bounding box center [376, 213] width 37 height 13
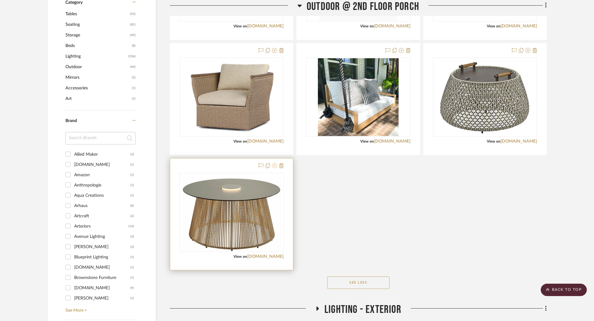
click at [273, 165] on icon at bounding box center [274, 165] width 5 height 5
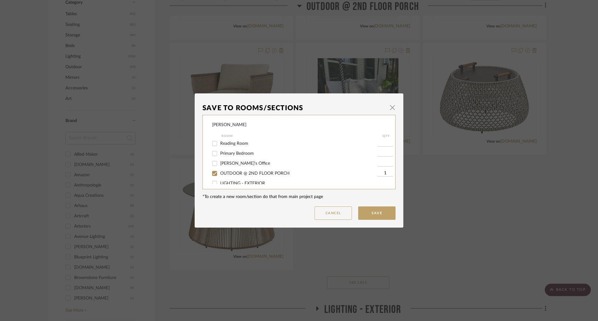
click at [228, 173] on span "OUTDOOR @ 2ND FLOOR PORCH" at bounding box center [254, 173] width 69 height 4
click at [220, 173] on input "OUTDOOR @ 2ND FLOOR PORCH" at bounding box center [215, 174] width 10 height 10
checkbox input "false"
click at [376, 213] on button "Save" at bounding box center [376, 213] width 37 height 13
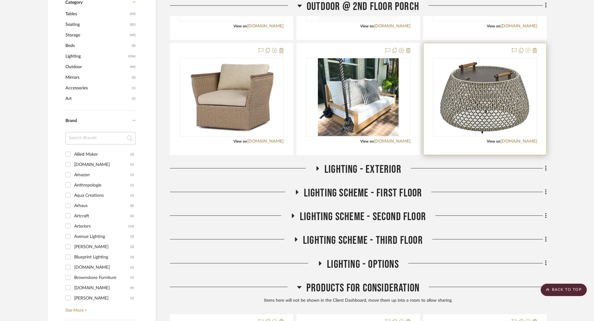
click at [529, 50] on icon at bounding box center [527, 50] width 5 height 5
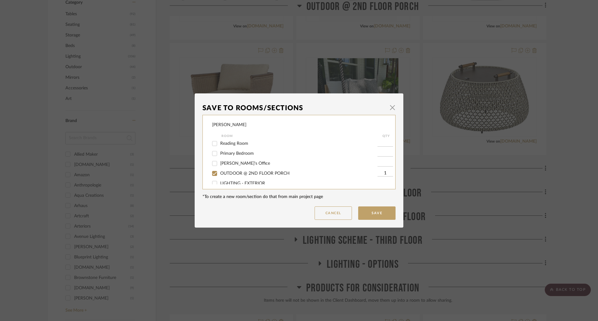
click at [275, 171] on div "OUTDOOR @ 2ND FLOOR PORCH" at bounding box center [294, 174] width 165 height 10
click at [278, 171] on span "OUTDOOR @ 2ND FLOOR PORCH" at bounding box center [254, 173] width 69 height 4
click at [220, 171] on input "OUTDOOR @ 2ND FLOOR PORCH" at bounding box center [215, 174] width 10 height 10
checkbox input "false"
click at [386, 211] on button "Save" at bounding box center [376, 213] width 37 height 13
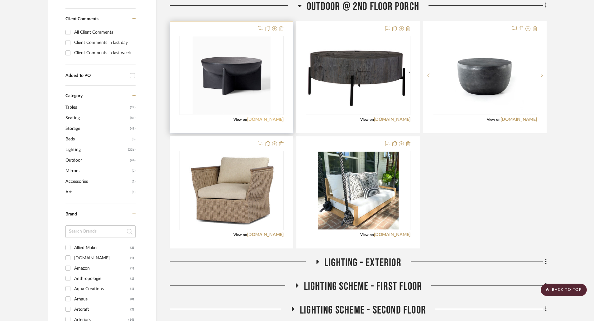
click at [263, 120] on link "westelm.com" at bounding box center [265, 119] width 36 height 4
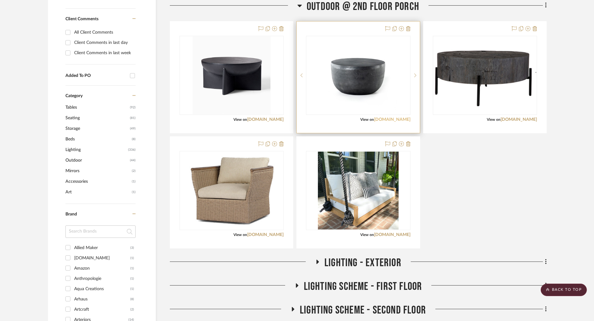
click at [390, 120] on link "westelm.com" at bounding box center [392, 119] width 36 height 4
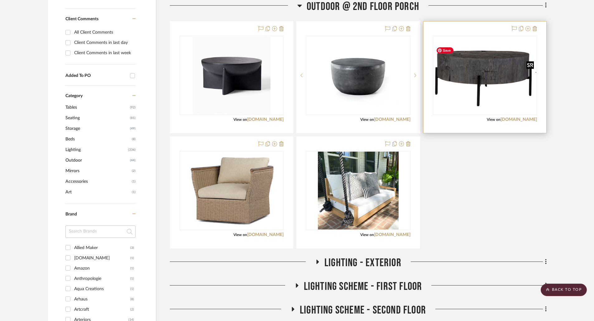
click at [477, 89] on img "0" at bounding box center [484, 75] width 103 height 62
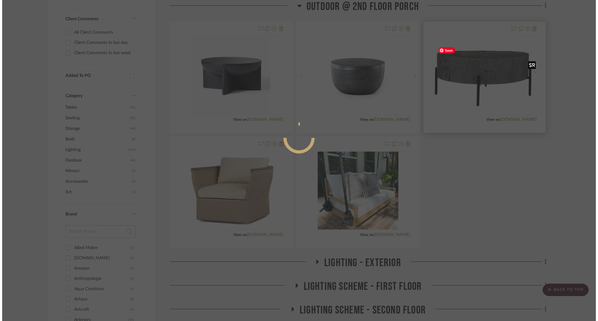
scroll to position [0, 0]
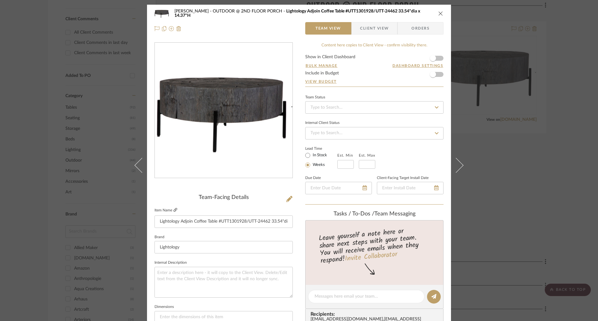
click at [174, 209] on icon at bounding box center [176, 210] width 4 height 4
